Goal: Transaction & Acquisition: Purchase product/service

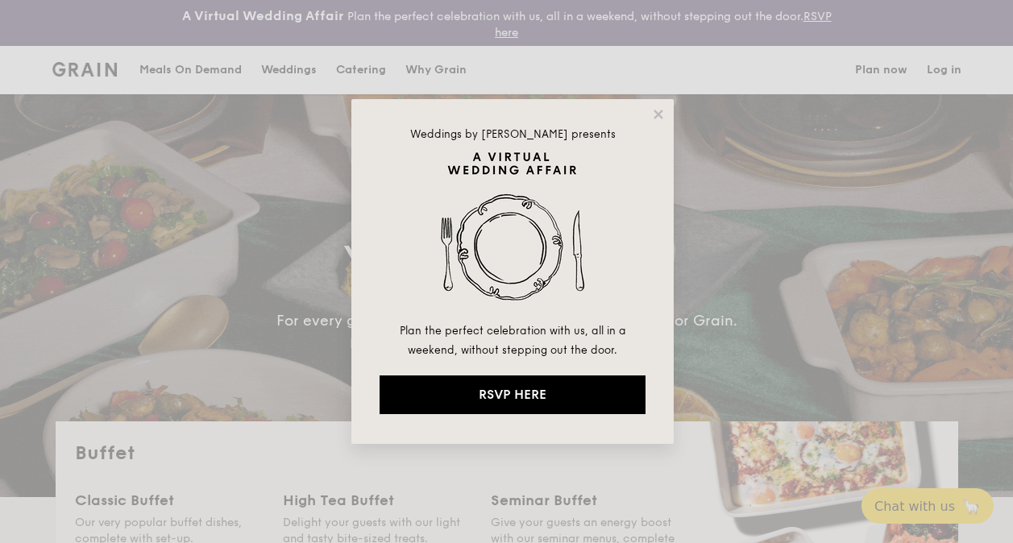
select select
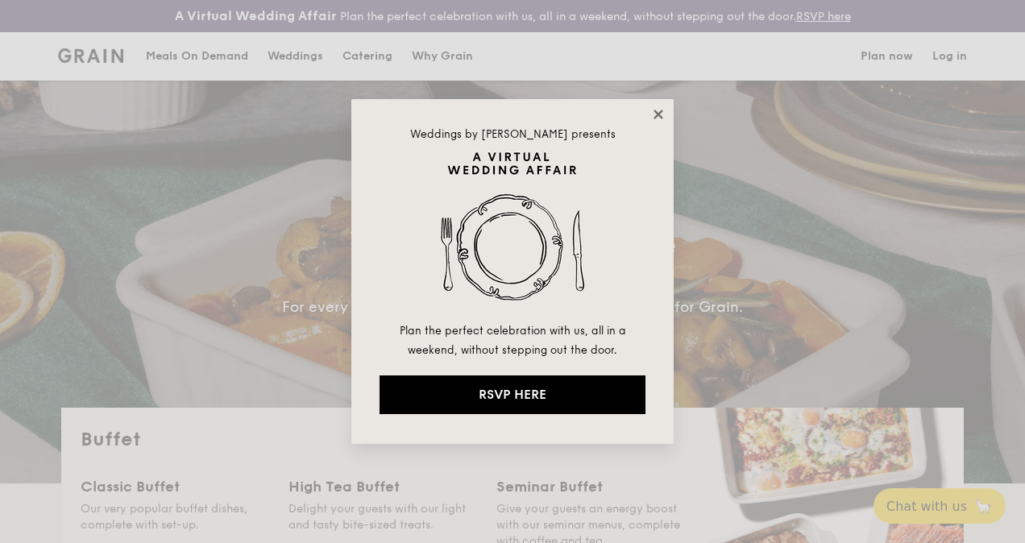
click at [662, 116] on icon at bounding box center [658, 114] width 15 height 15
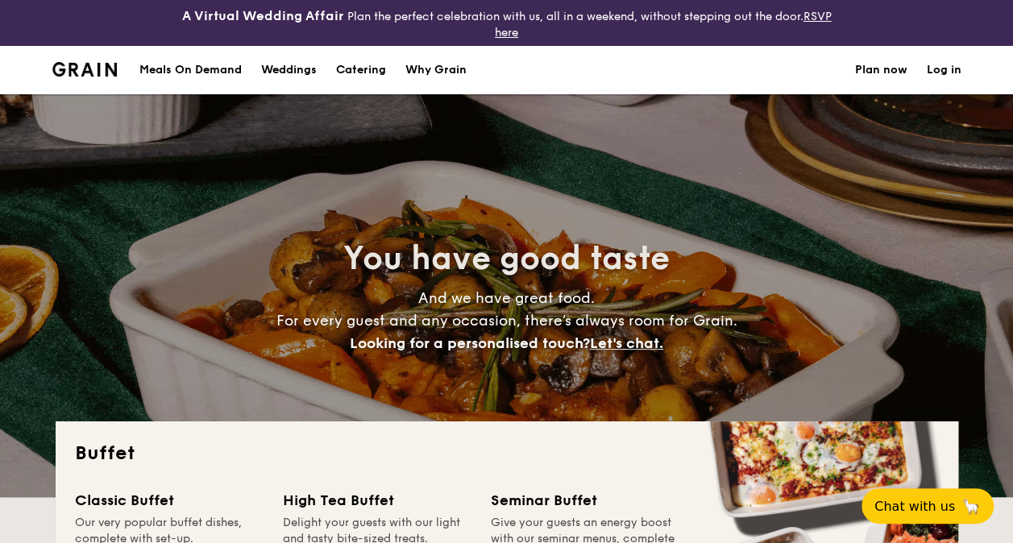
scroll to position [242, 0]
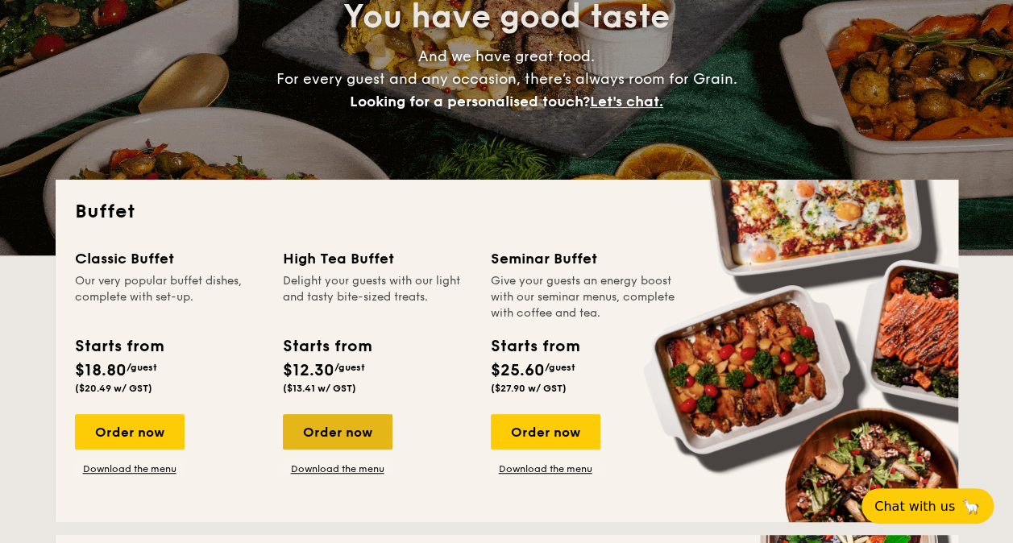
click at [334, 434] on div "Order now" at bounding box center [338, 431] width 110 height 35
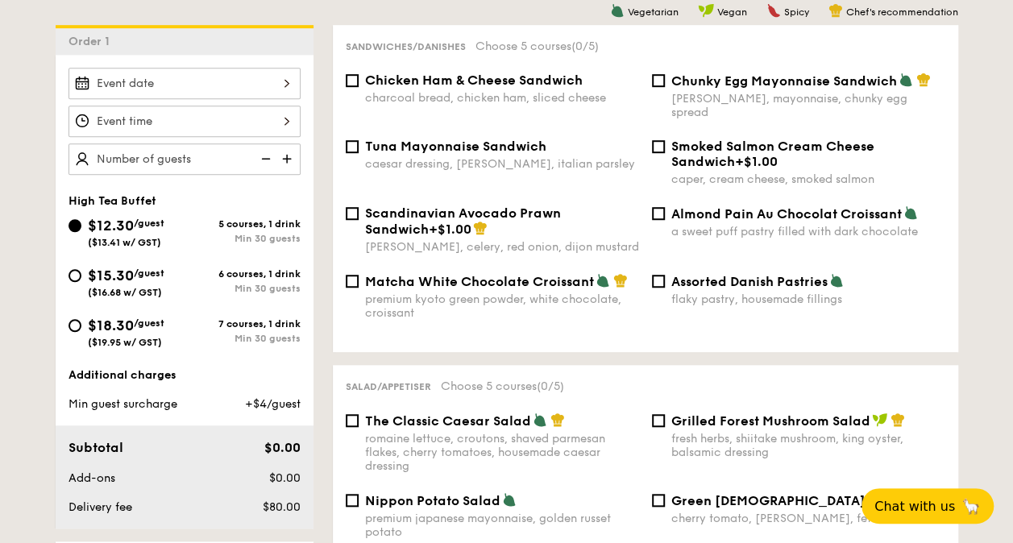
scroll to position [403, 0]
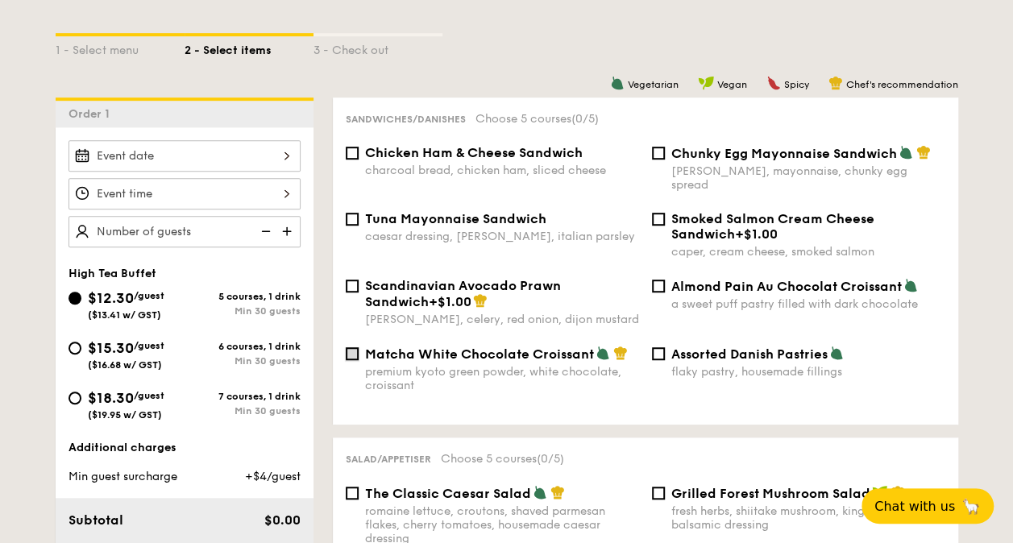
click at [352, 347] on input "Matcha White Chocolate Croissant premium kyoto green powder, white chocolate, c…" at bounding box center [352, 353] width 13 height 13
checkbox input "true"
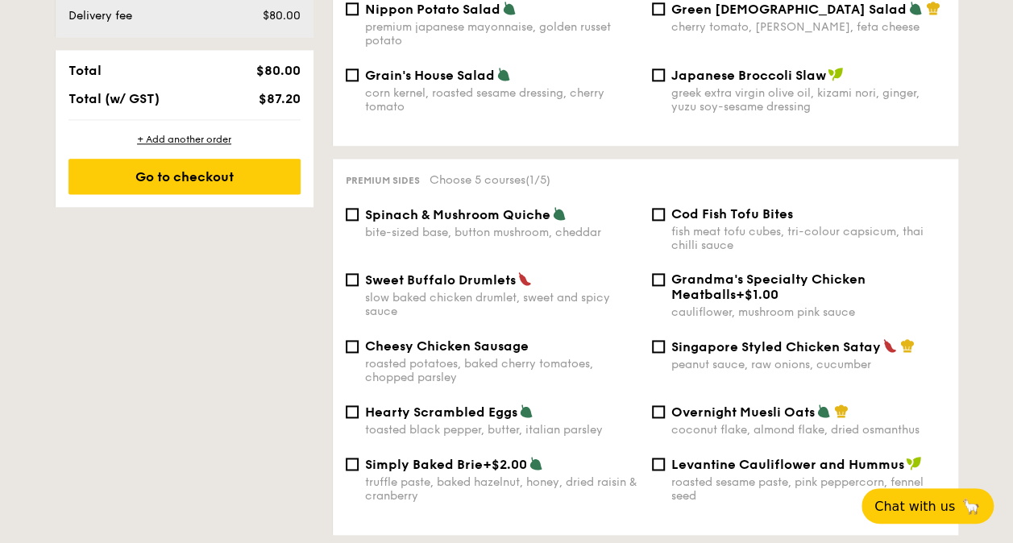
scroll to position [1048, 0]
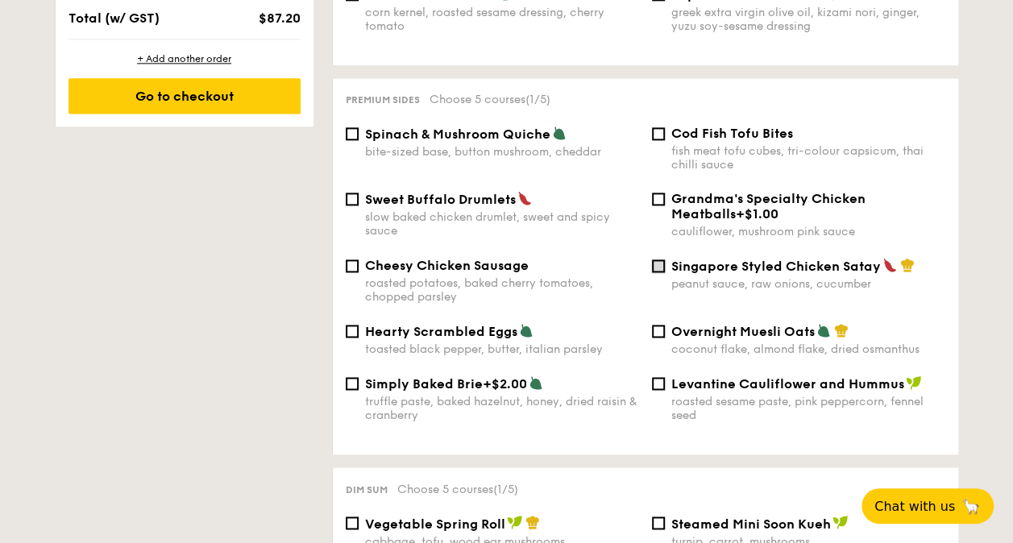
click at [663, 263] on input "Singapore Styled Chicken Satay peanut sauce, raw onions, cucumber" at bounding box center [658, 266] width 13 height 13
checkbox input "true"
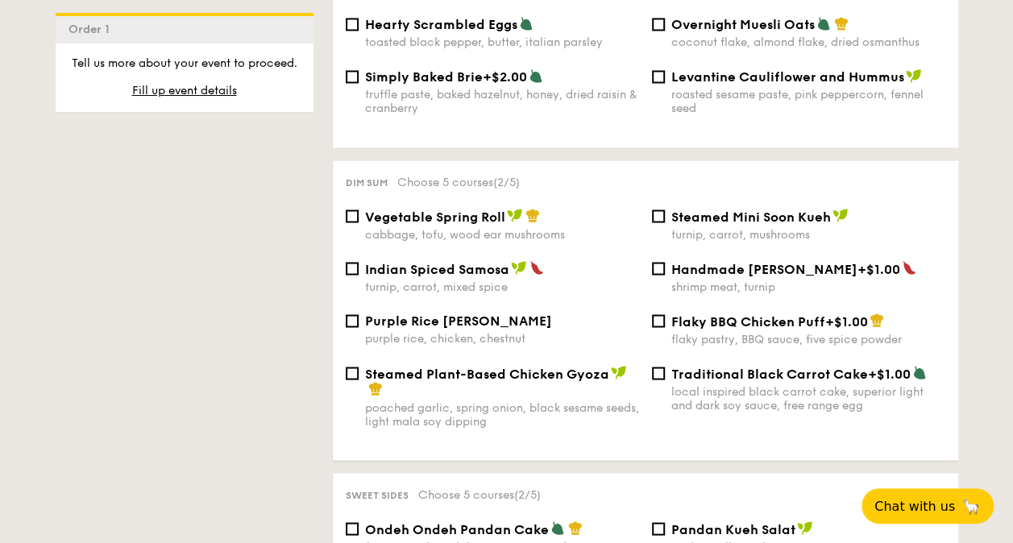
scroll to position [1451, 0]
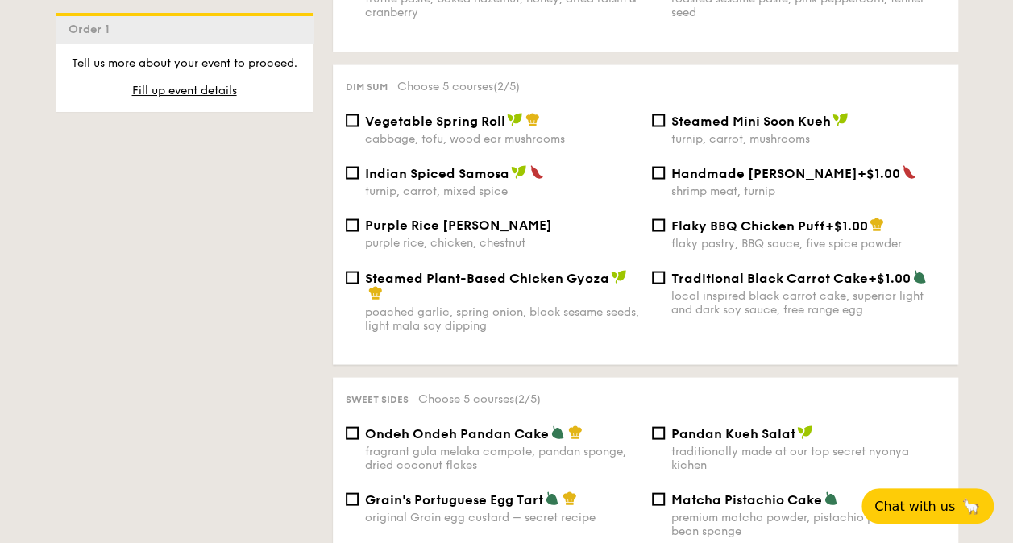
click at [359, 224] on div "Purple Rice Loh Mai Kai purple rice, chicken, chestnut" at bounding box center [492, 233] width 306 height 32
click at [350, 222] on input "Purple Rice Loh Mai Kai purple rice, chicken, chestnut" at bounding box center [352, 224] width 13 height 13
checkbox input "true"
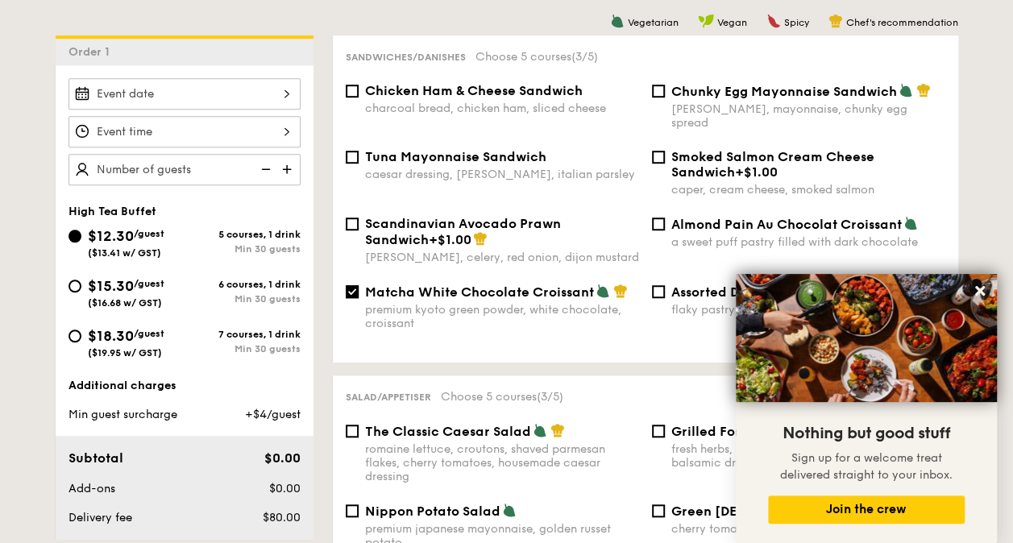
scroll to position [484, 0]
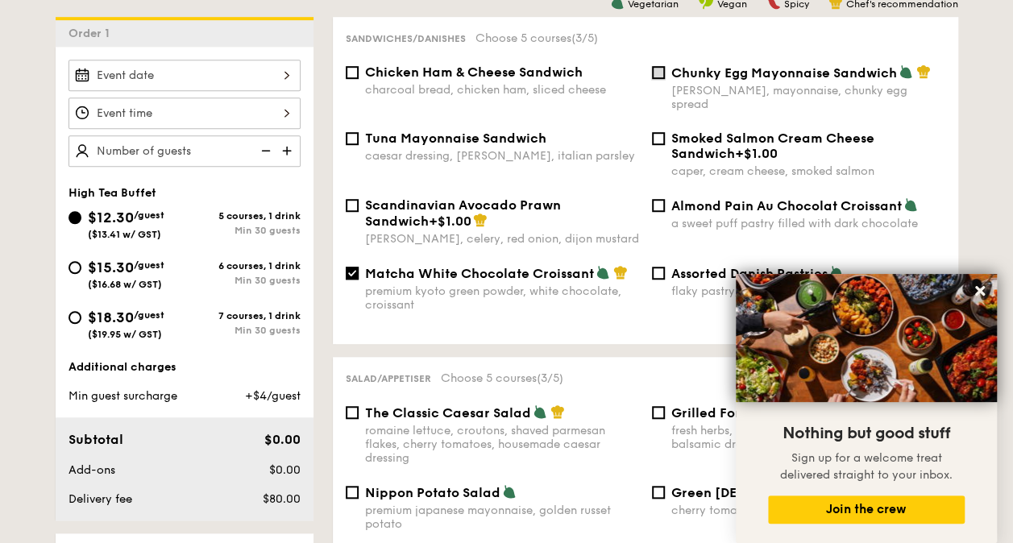
click at [659, 77] on input "Chunky Egg Mayonnaise Sandwich dijon mustard, mayonnaise, chunky egg spread" at bounding box center [658, 72] width 13 height 13
checkbox input "true"
click at [350, 267] on input "Matcha White Chocolate Croissant premium kyoto green powder, white chocolate, c…" at bounding box center [352, 273] width 13 height 13
checkbox input "false"
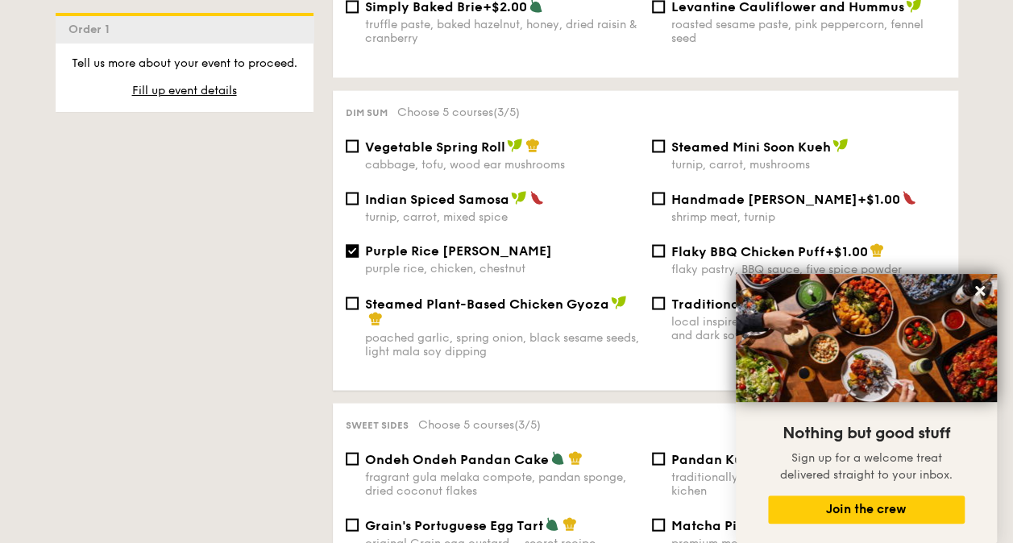
scroll to position [1451, 0]
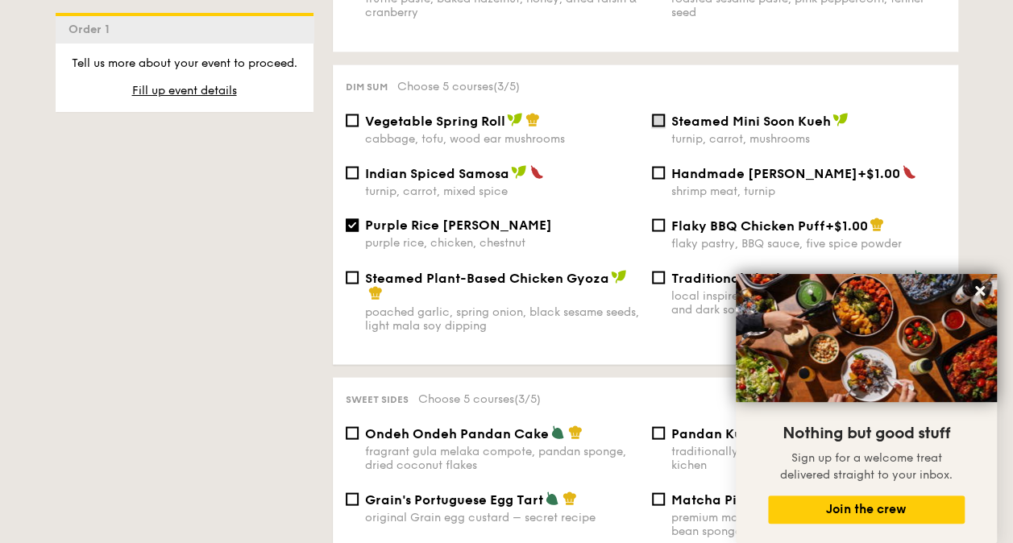
click at [658, 118] on input "Steamed Mini Soon Kueh turnip, carrot, mushrooms" at bounding box center [658, 120] width 13 height 13
checkbox input "true"
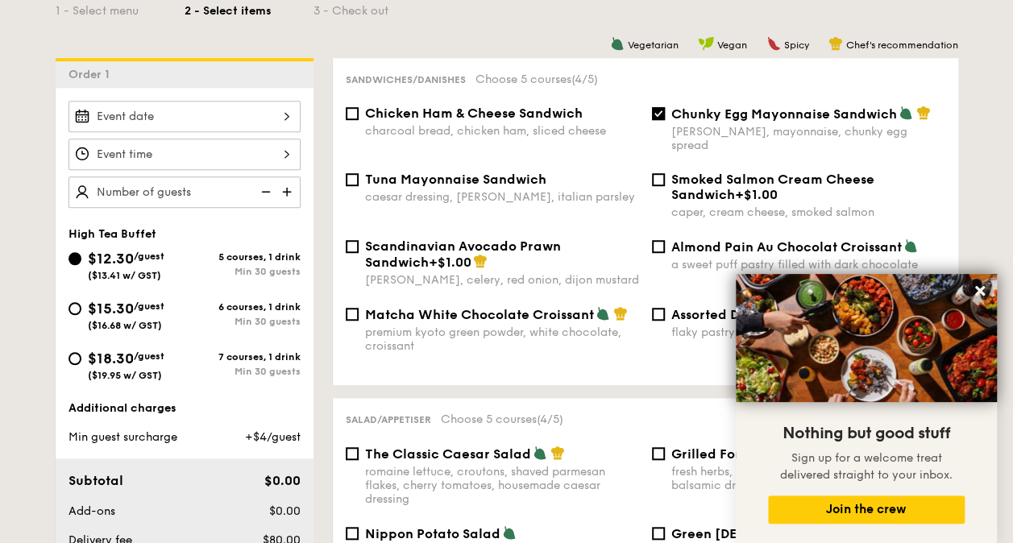
scroll to position [403, 0]
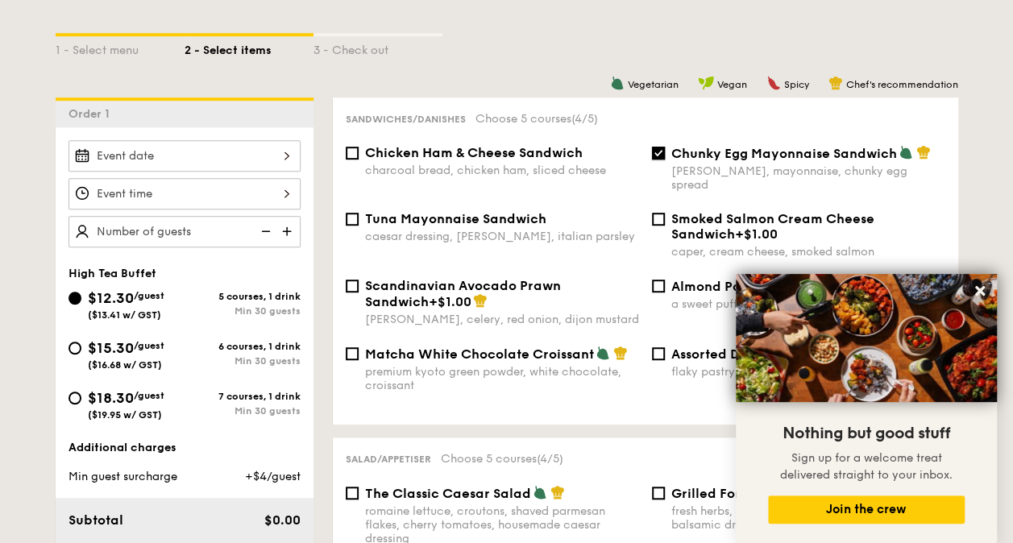
click at [657, 158] on input "Chunky Egg Mayonnaise Sandwich dijon mustard, mayonnaise, chunky egg spread" at bounding box center [658, 153] width 13 height 13
click at [659, 153] on input "Chunky Egg Mayonnaise Sandwich dijon mustard, mayonnaise, chunky egg spread" at bounding box center [658, 153] width 13 height 13
checkbox input "true"
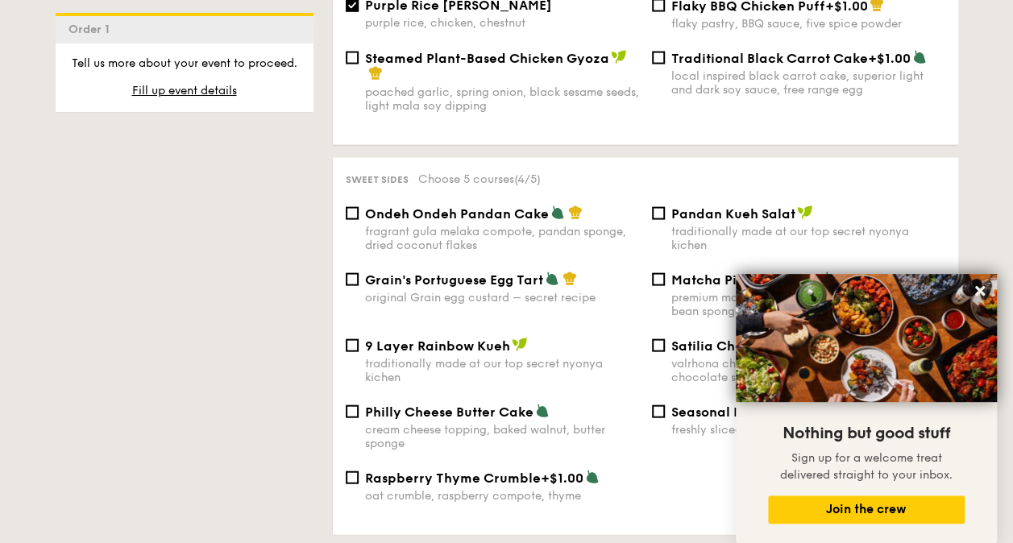
scroll to position [1692, 0]
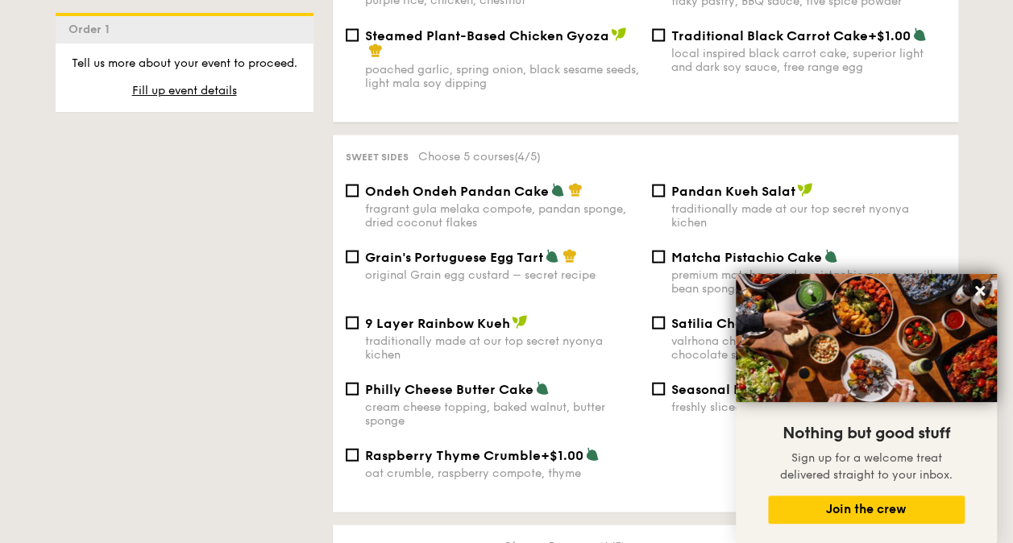
click at [650, 192] on div "Pandan Kueh Salat traditionally made at our top secret nyonya kichen" at bounding box center [799, 206] width 306 height 47
click at [659, 189] on input "Pandan Kueh Salat traditionally made at our top secret nyonya kichen" at bounding box center [658, 191] width 13 height 13
checkbox input "true"
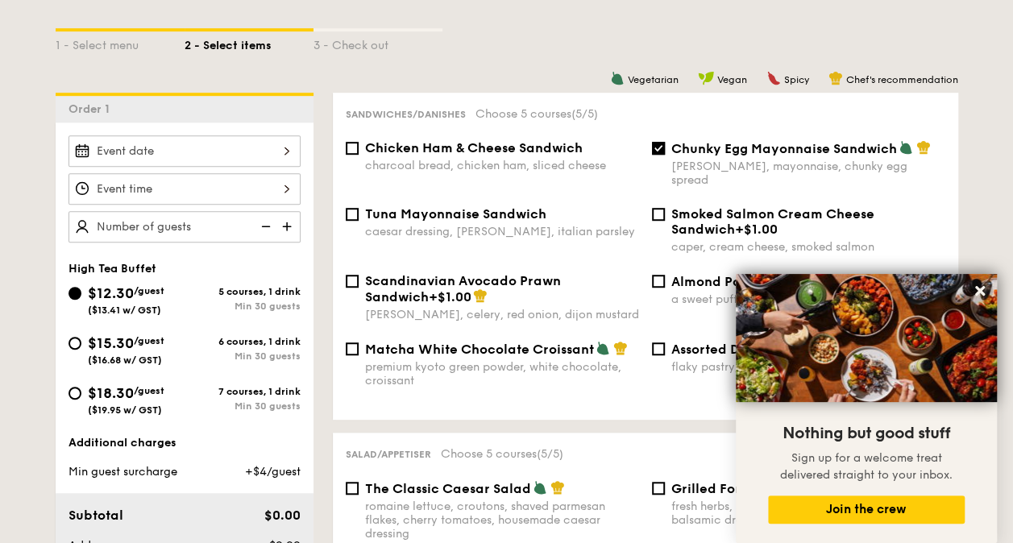
scroll to position [322, 0]
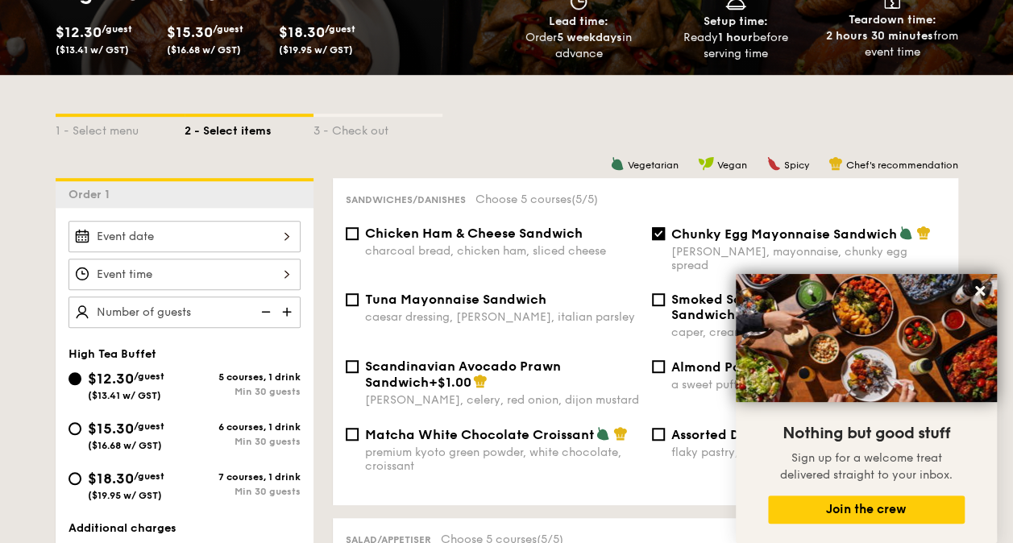
click at [284, 308] on img at bounding box center [288, 312] width 24 height 31
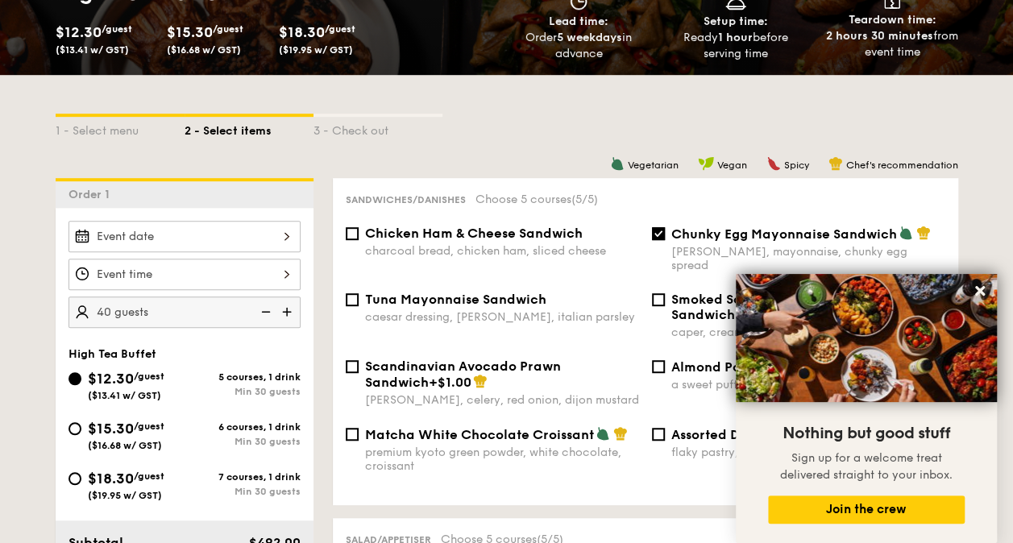
click at [274, 309] on img at bounding box center [264, 312] width 24 height 31
click at [287, 309] on img at bounding box center [288, 312] width 24 height 31
click at [267, 310] on img at bounding box center [264, 312] width 24 height 31
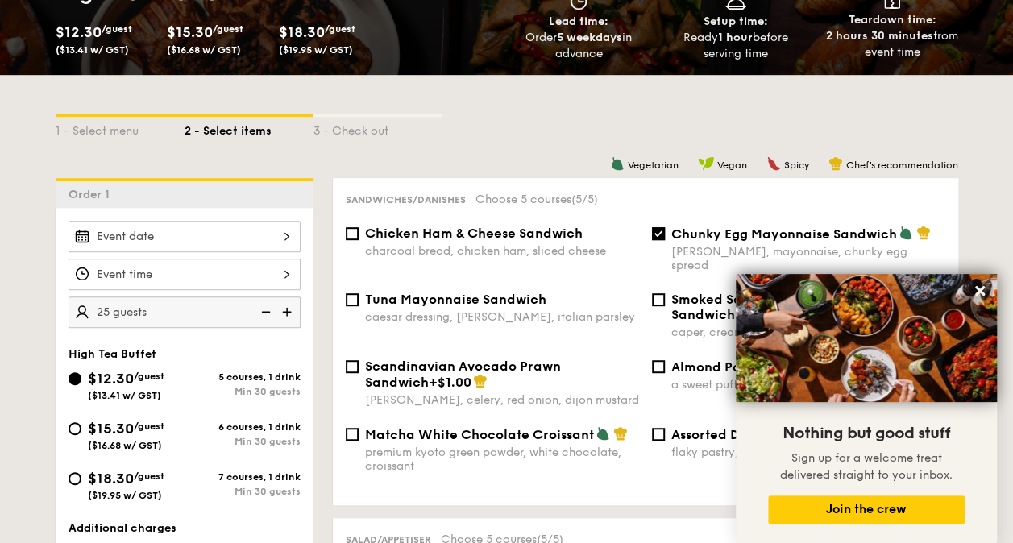
click at [285, 305] on img at bounding box center [288, 312] width 24 height 31
click at [268, 311] on img at bounding box center [264, 312] width 24 height 31
click at [284, 305] on img at bounding box center [288, 312] width 24 height 31
type input "30 guests"
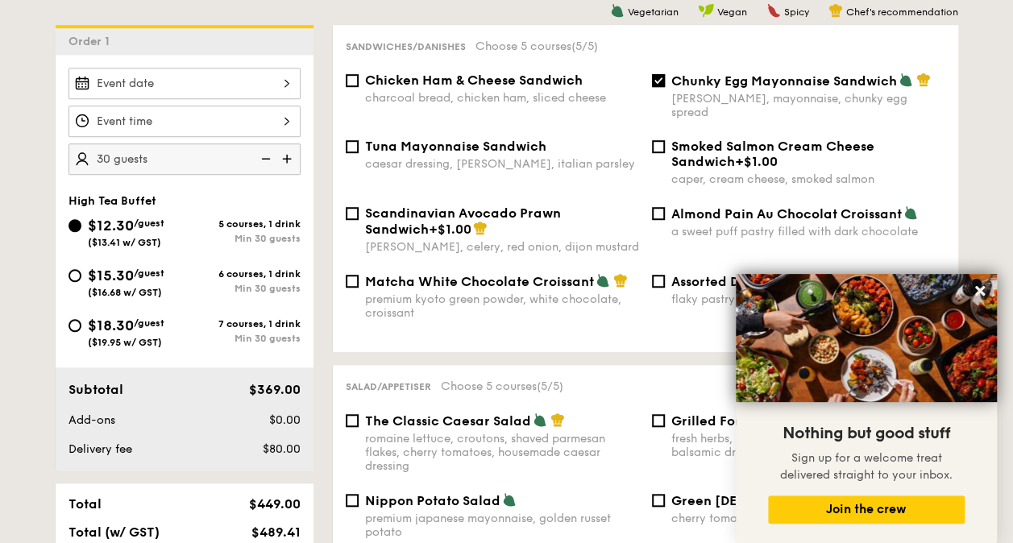
scroll to position [484, 0]
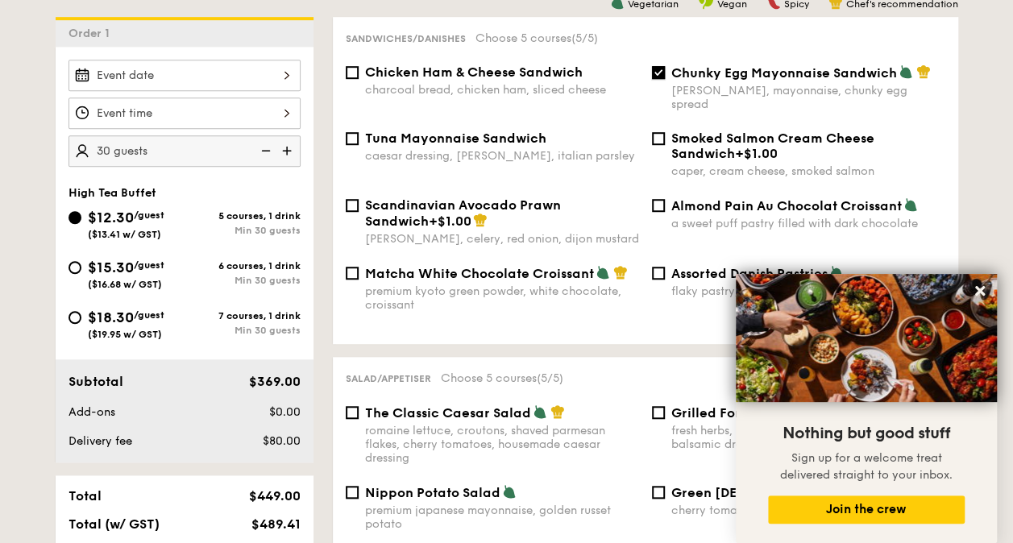
click at [657, 69] on input "Chunky Egg Mayonnaise Sandwich dijon mustard, mayonnaise, chunky egg spread" at bounding box center [658, 72] width 13 height 13
checkbox input "false"
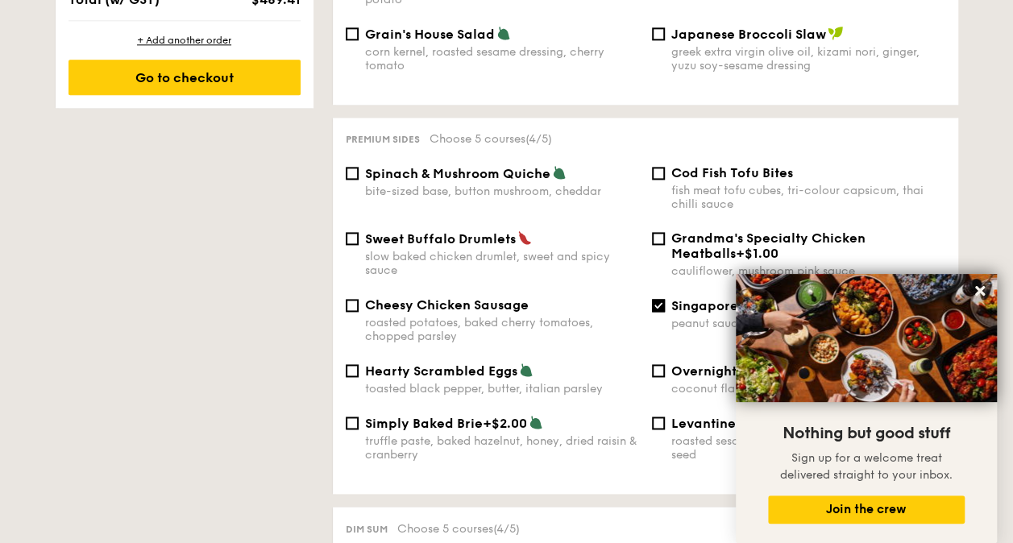
scroll to position [1048, 0]
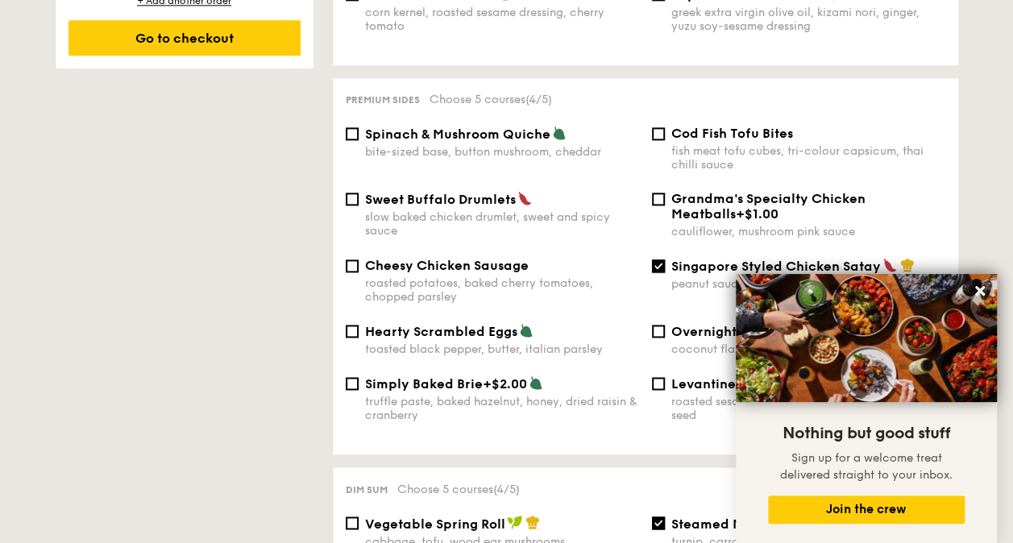
click at [654, 261] on input "Singapore Styled Chicken Satay peanut sauce, raw onions, cucumber" at bounding box center [658, 266] width 13 height 13
checkbox input "false"
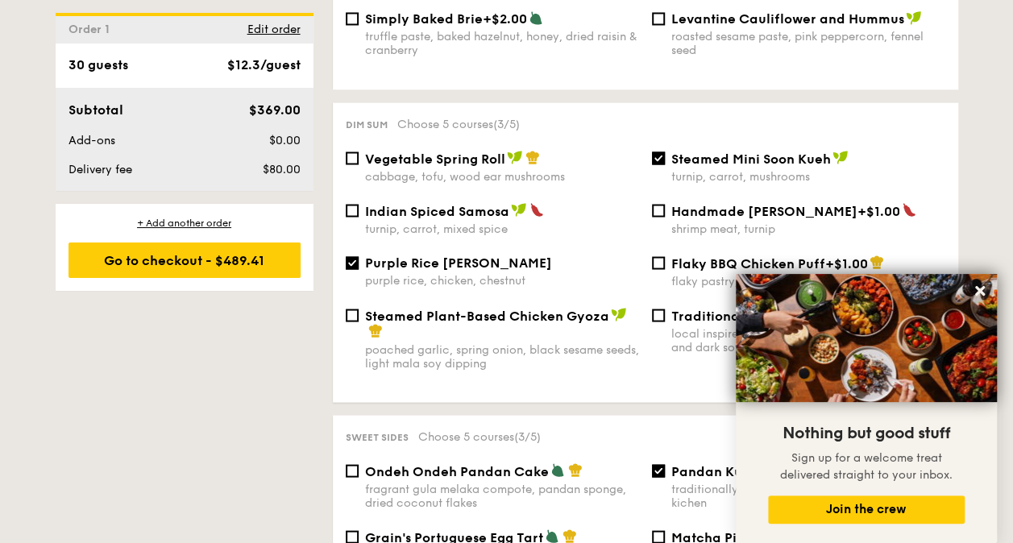
scroll to position [1451, 0]
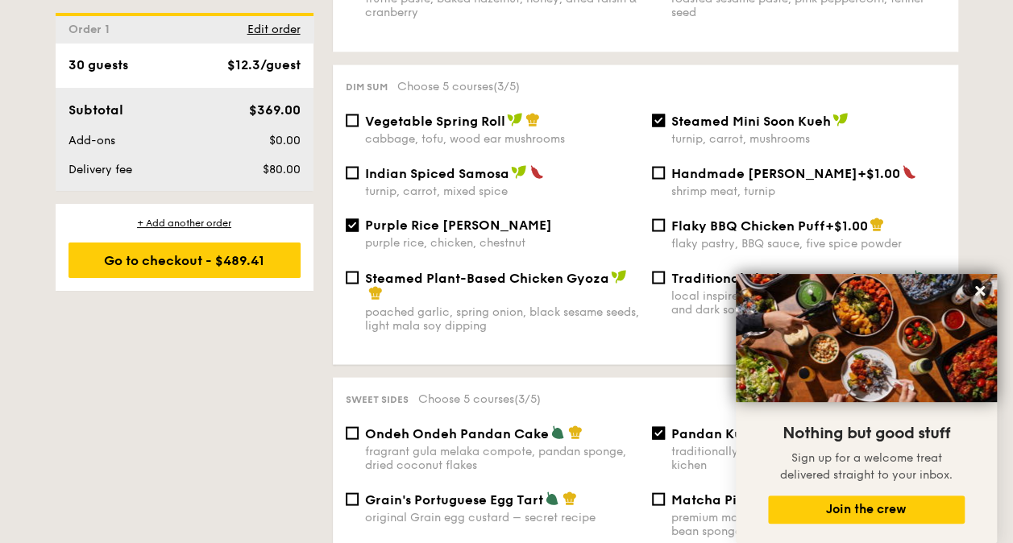
click at [671, 113] on span "Steamed Mini Soon Kueh" at bounding box center [751, 120] width 160 height 15
click at [665, 114] on input "Steamed Mini Soon Kueh turnip, carrot, mushrooms" at bounding box center [658, 120] width 13 height 13
checkbox input "false"
click at [357, 219] on input "Purple Rice Loh Mai Kai purple rice, chicken, chestnut" at bounding box center [352, 224] width 13 height 13
checkbox input "false"
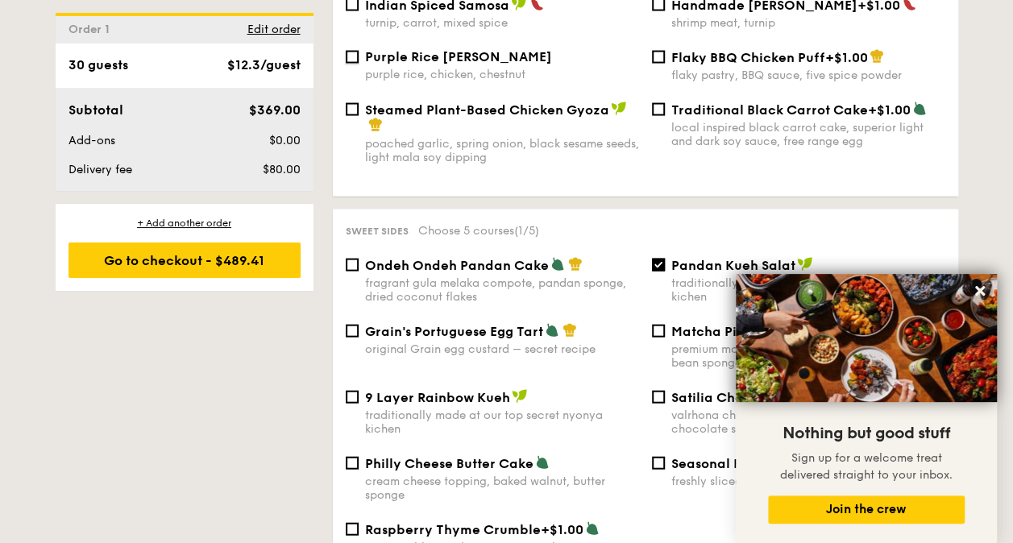
scroll to position [1692, 0]
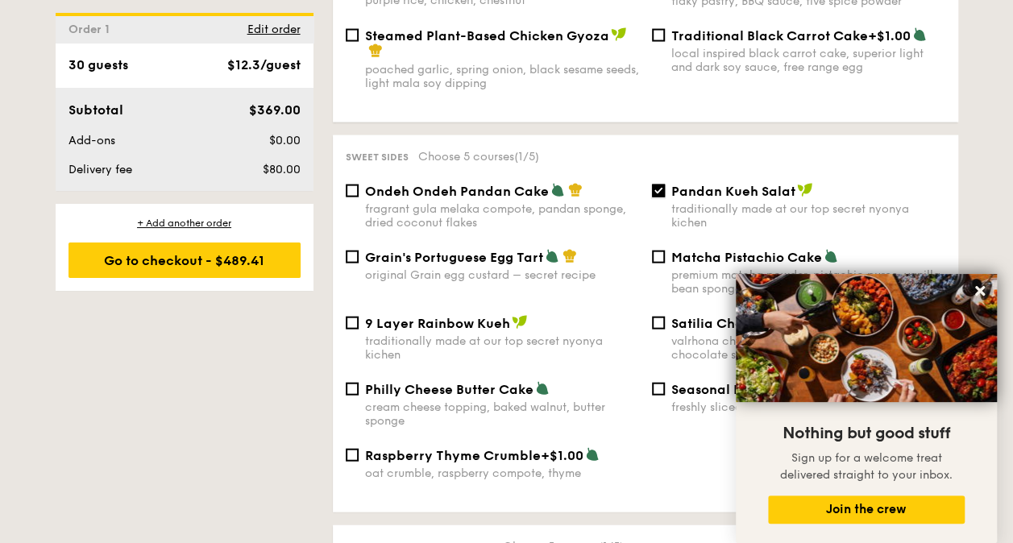
click at [661, 195] on input "Pandan Kueh Salat traditionally made at our top secret nyonya kichen" at bounding box center [658, 191] width 13 height 13
checkbox input "false"
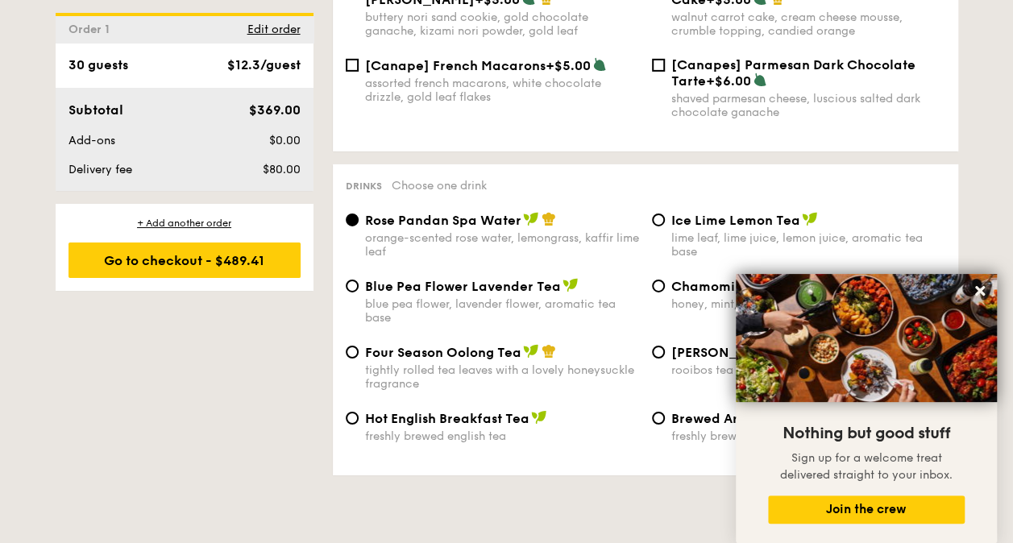
scroll to position [2660, 0]
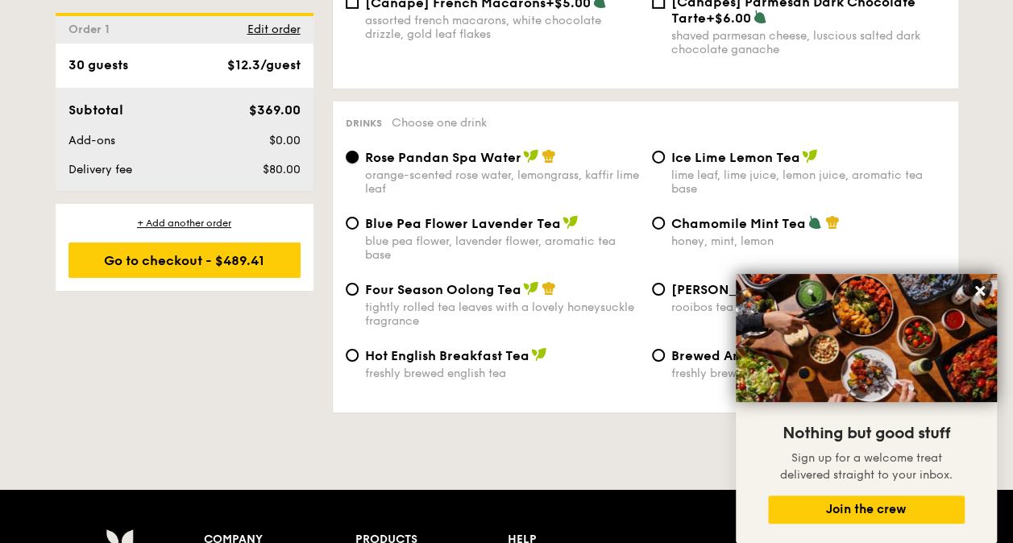
click at [351, 151] on input "Rose Pandan Spa Water orange-scented rose water, lemongrass, kaffir lime leaf" at bounding box center [352, 157] width 13 height 13
click at [355, 153] on input "Rose Pandan Spa Water orange-scented rose water, lemongrass, kaffir lime leaf" at bounding box center [352, 157] width 13 height 13
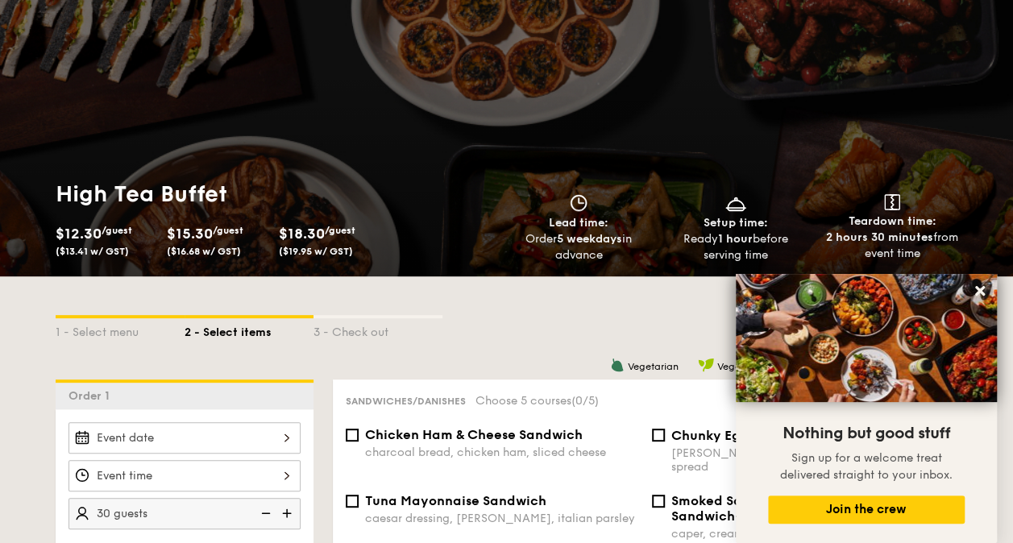
scroll to position [0, 0]
